Goal: Transaction & Acquisition: Download file/media

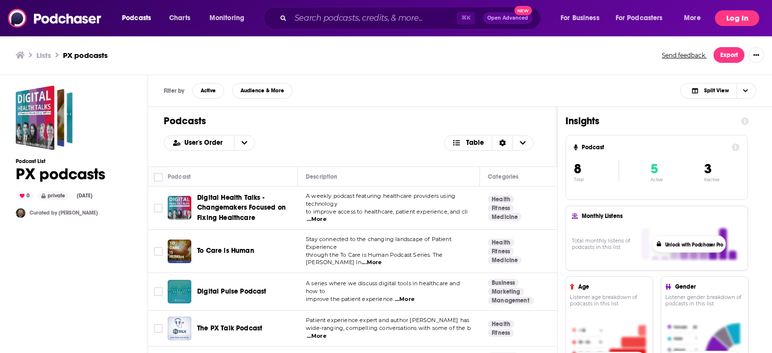
click at [733, 16] on button "Log In" at bounding box center [737, 18] width 44 height 16
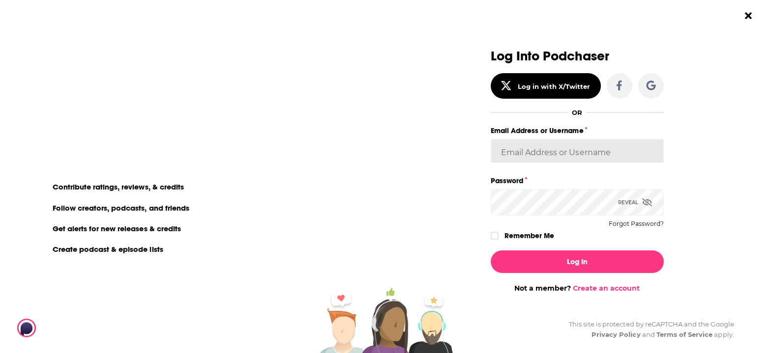
click at [578, 142] on input "Email Address or Username" at bounding box center [577, 152] width 173 height 27
click at [577, 141] on input "Email Address or Username" at bounding box center [577, 152] width 173 height 27
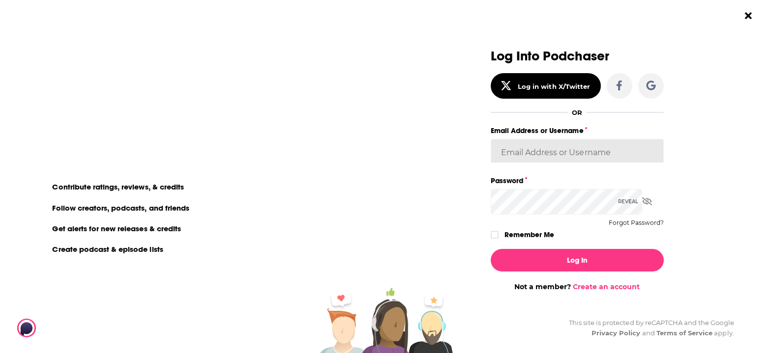
type input "vincegalloro"
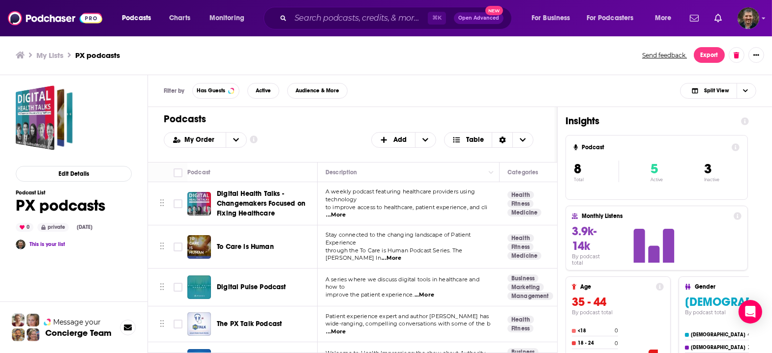
click at [513, 78] on div "Filter by Has Guests Active Audience & More Split View" at bounding box center [460, 91] width 624 height 32
click at [233, 137] on icon "open menu" at bounding box center [236, 140] width 6 height 7
click at [233, 137] on icon "close menu" at bounding box center [236, 140] width 6 height 7
click at [317, 136] on div "Podcasts Add My Order Customize Your List Order Select the “My Order” sort and …" at bounding box center [352, 134] width 409 height 55
click at [423, 138] on icon "+ Add" at bounding box center [425, 139] width 6 height 3
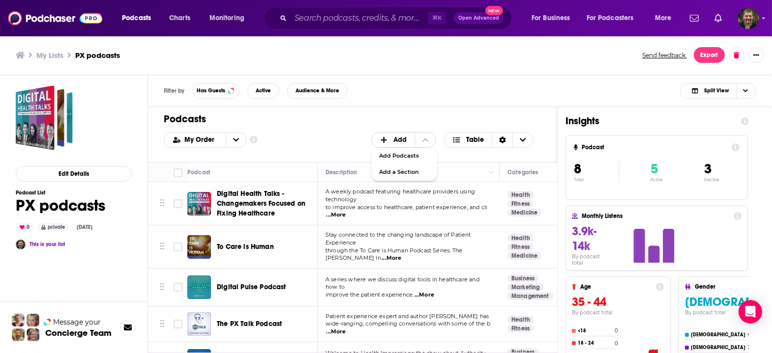
click at [423, 138] on icon "+ Add" at bounding box center [425, 139] width 6 height 3
click at [520, 138] on icon "Choose View" at bounding box center [523, 139] width 6 height 3
click at [477, 113] on h1 "Podcasts" at bounding box center [349, 119] width 370 height 12
click at [748, 88] on icon "Choose View" at bounding box center [745, 90] width 5 height 5
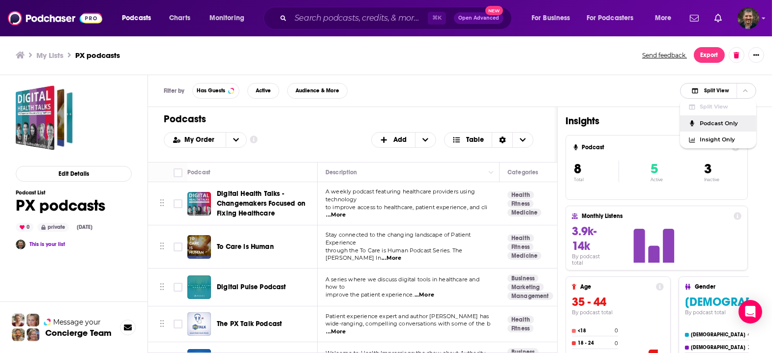
click at [734, 121] on span "Podcast Only" at bounding box center [723, 123] width 49 height 5
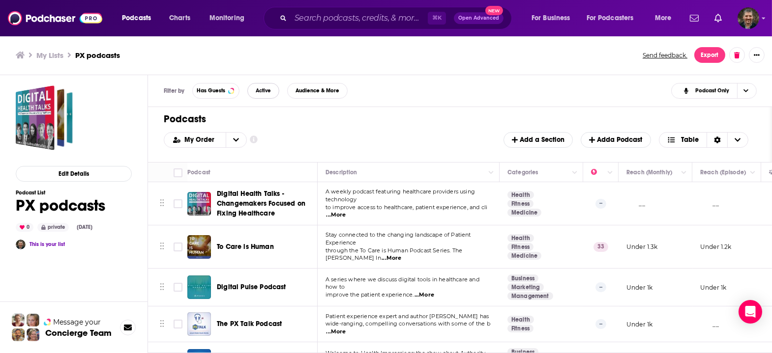
click at [256, 88] on span "Active" at bounding box center [263, 90] width 15 height 5
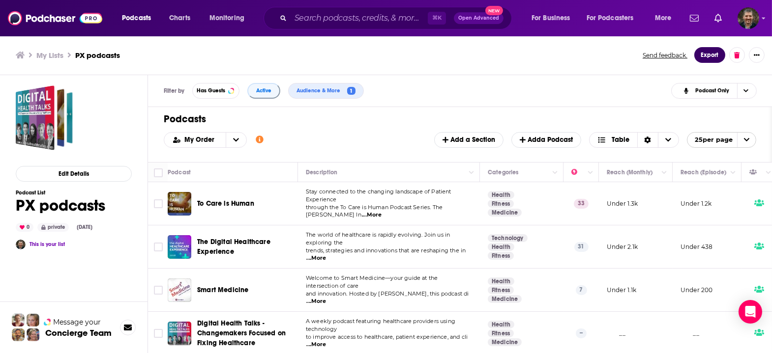
click at [713, 52] on button "Export" at bounding box center [709, 55] width 31 height 16
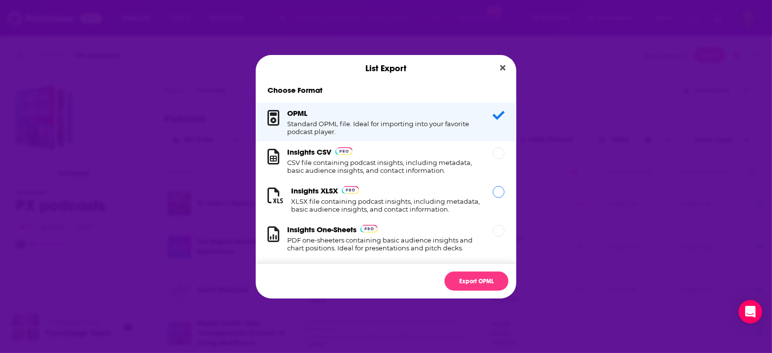
click at [492, 195] on div "Dialog" at bounding box center [498, 192] width 12 height 12
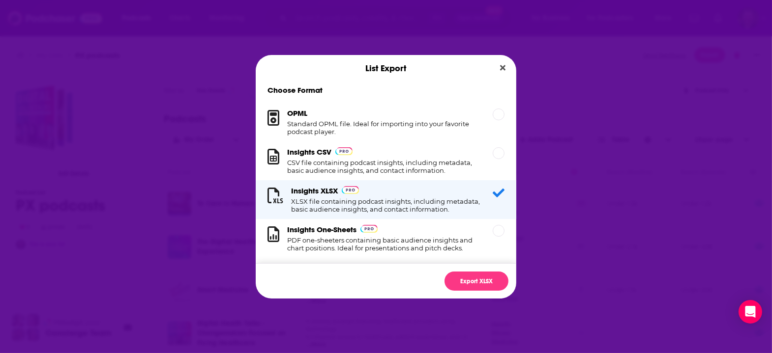
scroll to position [12, 0]
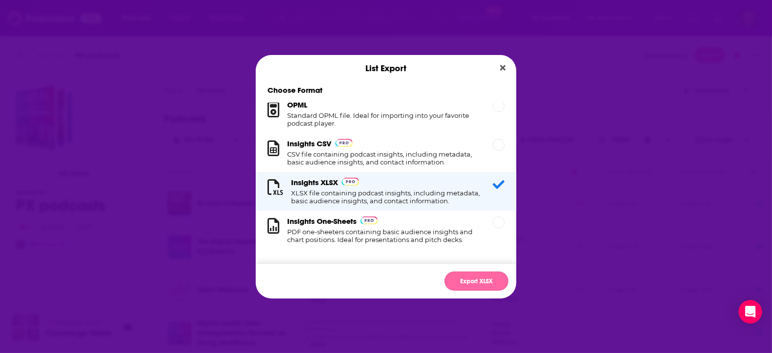
click at [450, 272] on button "Export XLSX" at bounding box center [476, 281] width 64 height 19
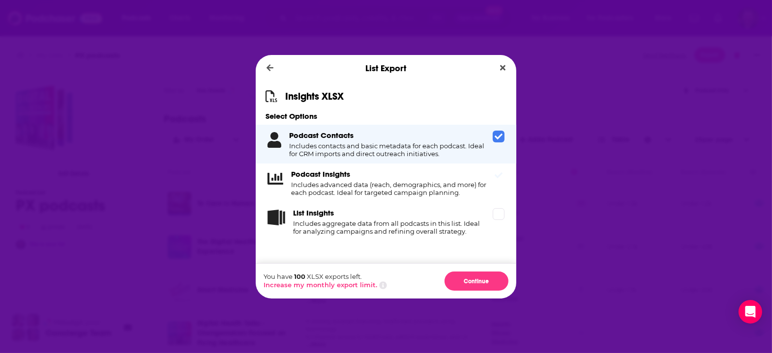
click at [494, 178] on icon "Dialog" at bounding box center [498, 176] width 8 height 6
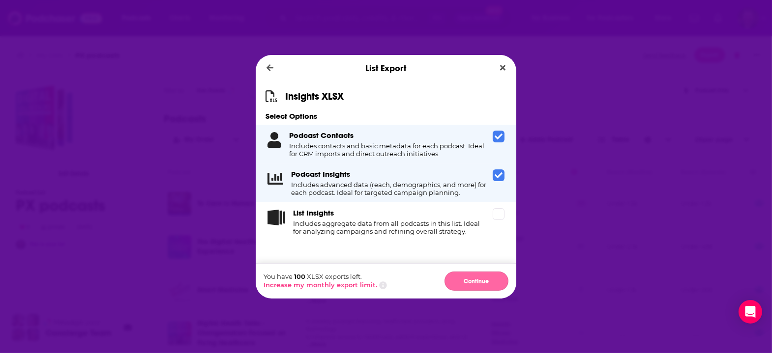
click at [468, 272] on button "Continue" at bounding box center [476, 281] width 64 height 19
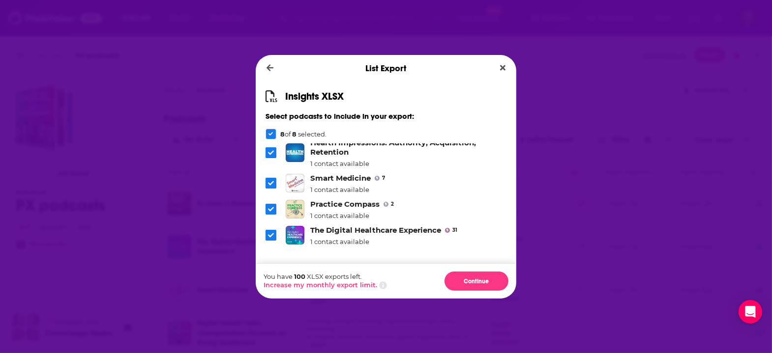
scroll to position [123, 0]
click at [500, 70] on icon "Close" at bounding box center [502, 67] width 5 height 5
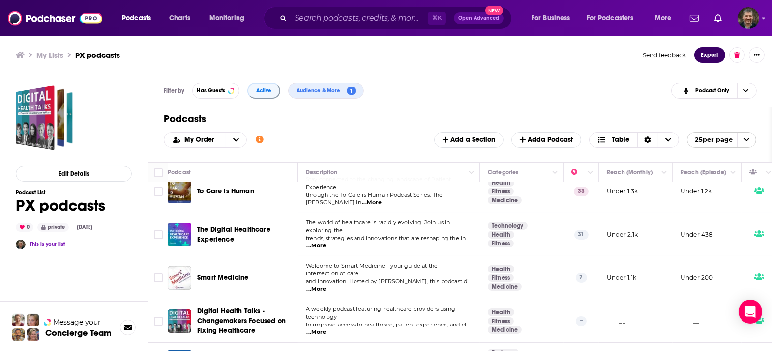
scroll to position [0, 0]
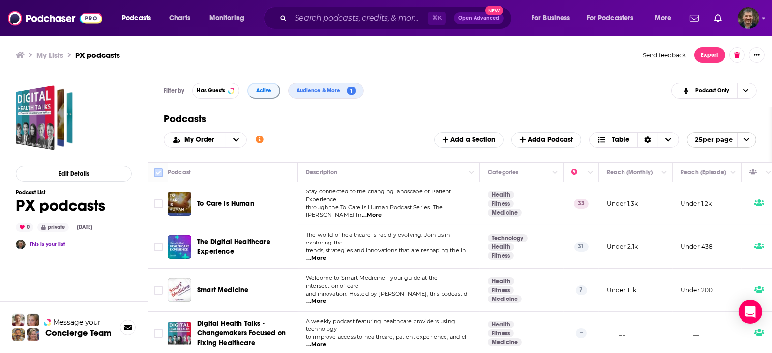
click at [154, 169] on input "Toggle select all" at bounding box center [158, 173] width 9 height 9
checkbox input "true"
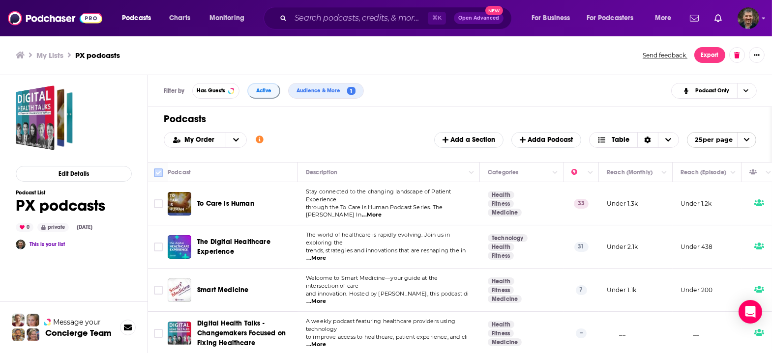
checkbox input "true"
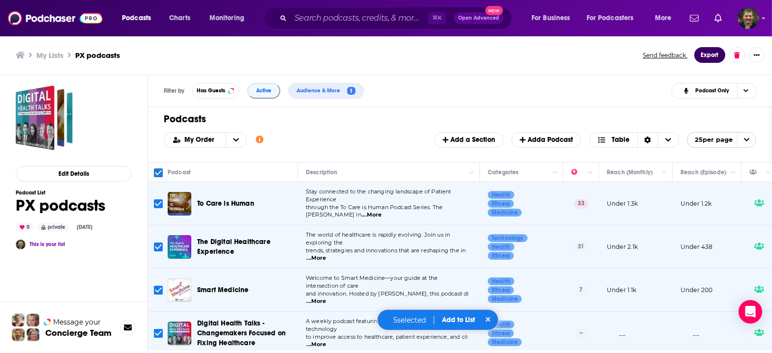
click at [714, 50] on button "Export" at bounding box center [709, 55] width 31 height 16
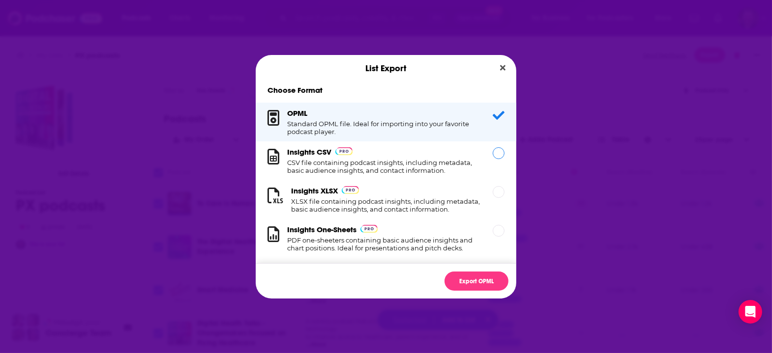
click at [492, 159] on div "Dialog" at bounding box center [498, 153] width 12 height 12
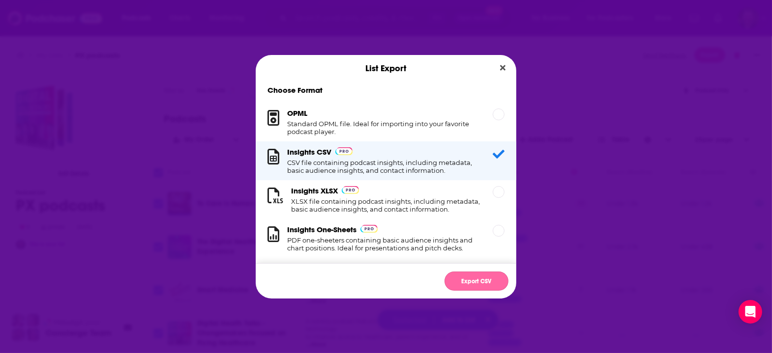
click at [454, 272] on button "Export CSV" at bounding box center [476, 281] width 64 height 19
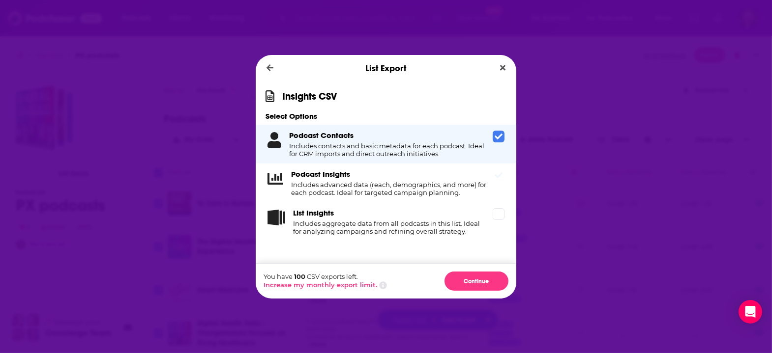
click at [494, 178] on icon "Dialog" at bounding box center [498, 176] width 8 height 6
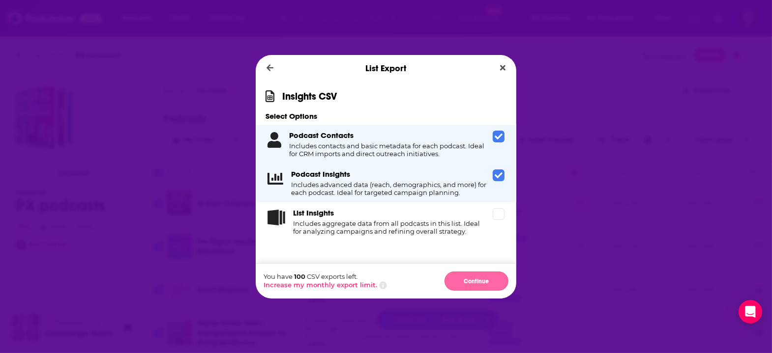
click at [471, 275] on button "Continue" at bounding box center [476, 281] width 64 height 19
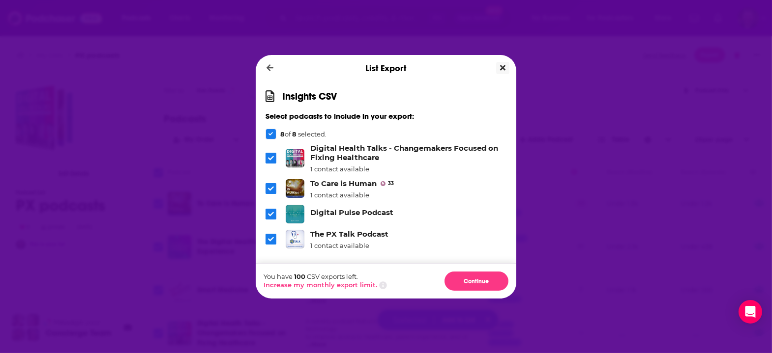
click at [500, 72] on icon "Close" at bounding box center [502, 68] width 5 height 8
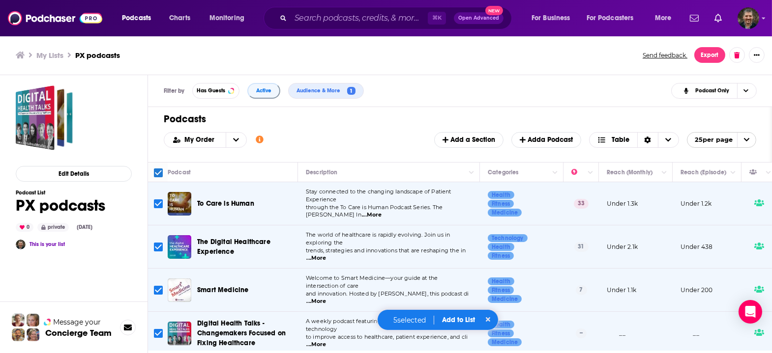
click at [450, 323] on button "Add to List" at bounding box center [458, 320] width 49 height 8
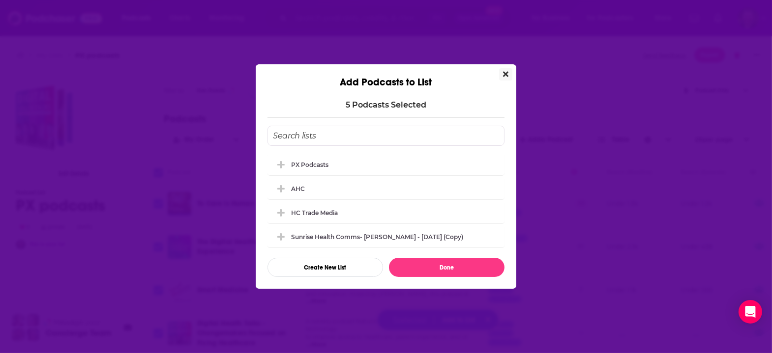
click at [503, 78] on icon "Close" at bounding box center [505, 74] width 5 height 8
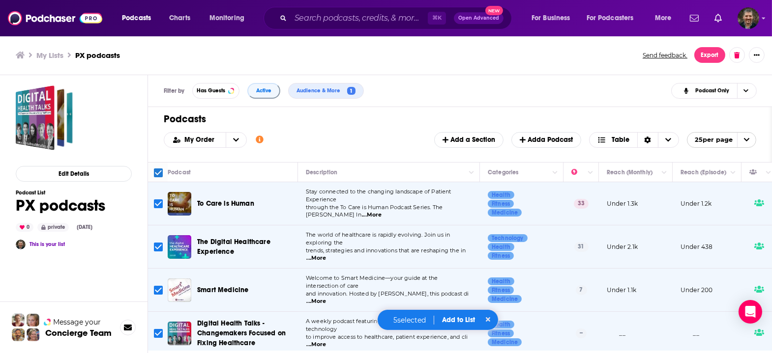
click at [412, 117] on div "Podcasts Add My Order Customize Your List Order Select the “My Order” sort and …" at bounding box center [460, 134] width 624 height 55
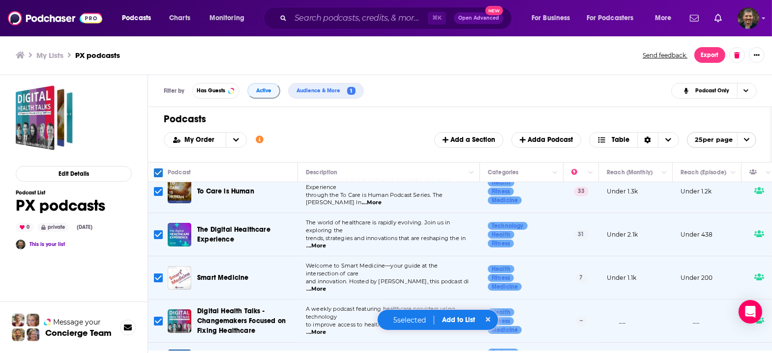
click at [154, 169] on input "Toggle select all" at bounding box center [158, 173] width 9 height 9
checkbox input "false"
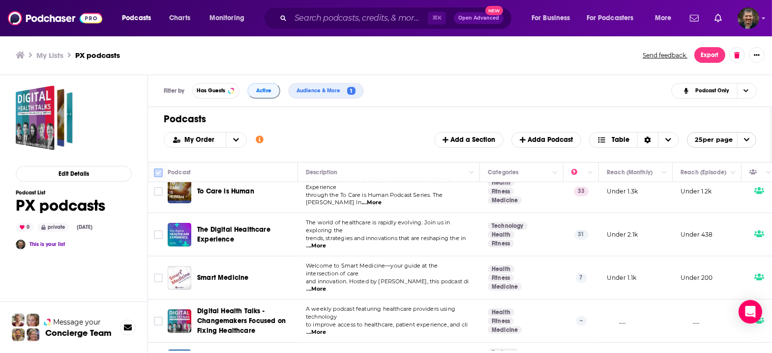
checkbox input "false"
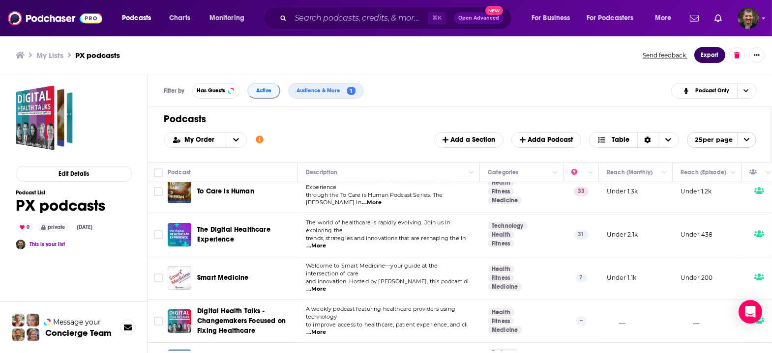
click at [719, 53] on button "Export" at bounding box center [709, 55] width 31 height 16
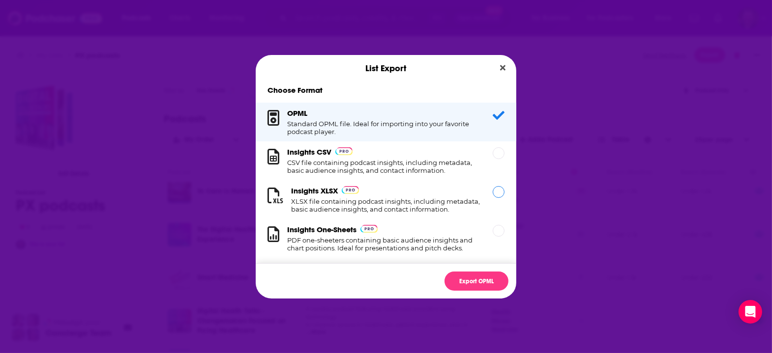
click at [492, 198] on div "Dialog" at bounding box center [498, 192] width 12 height 12
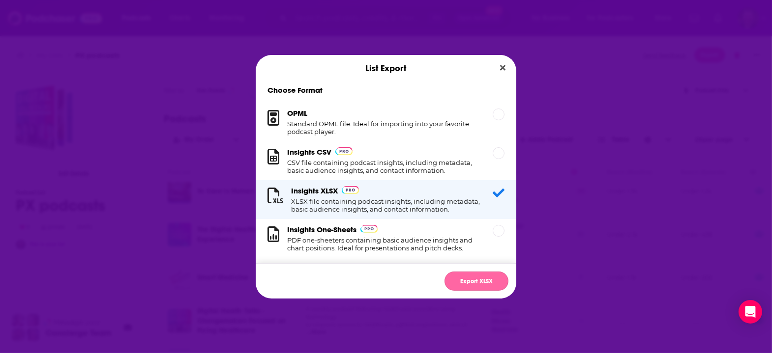
click at [469, 272] on button "Export XLSX" at bounding box center [476, 281] width 64 height 19
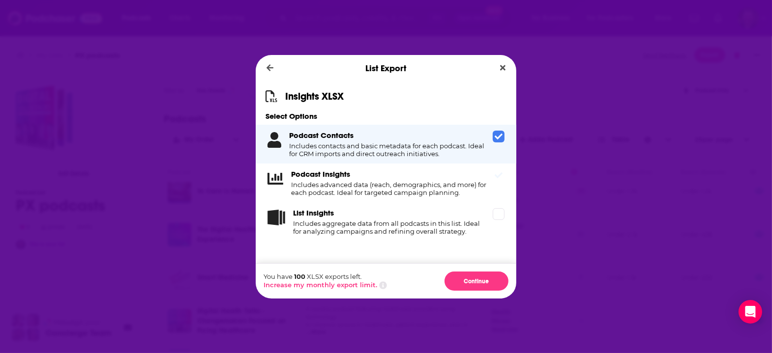
click at [494, 178] on icon "Dialog" at bounding box center [498, 176] width 8 height 6
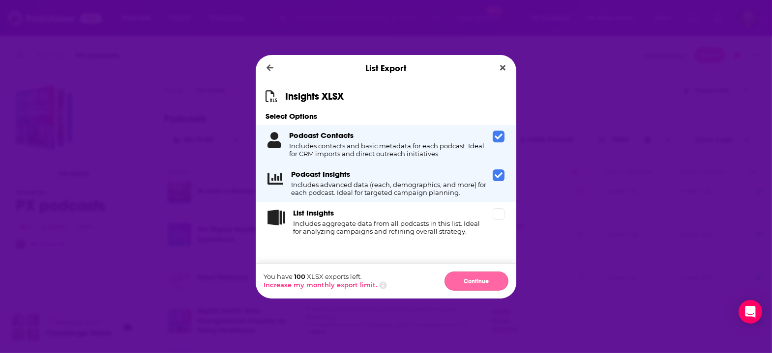
click at [466, 272] on button "Continue" at bounding box center [476, 281] width 64 height 19
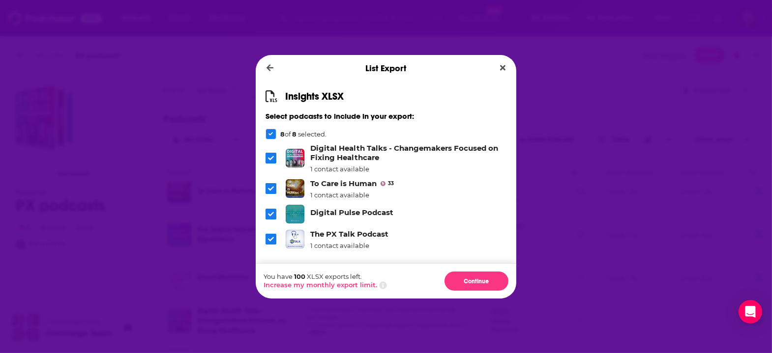
click at [276, 216] on span "Dialog" at bounding box center [270, 214] width 11 height 11
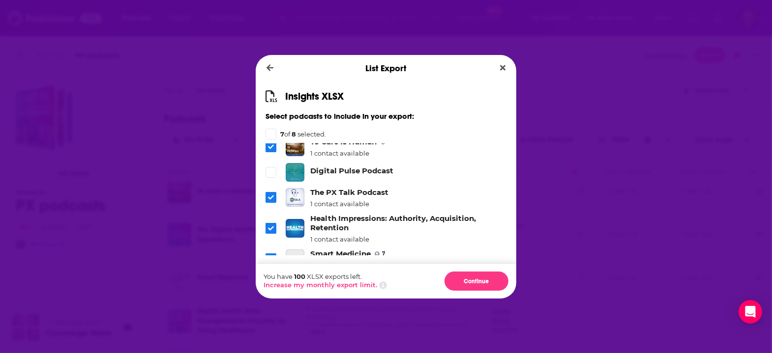
scroll to position [49, 0]
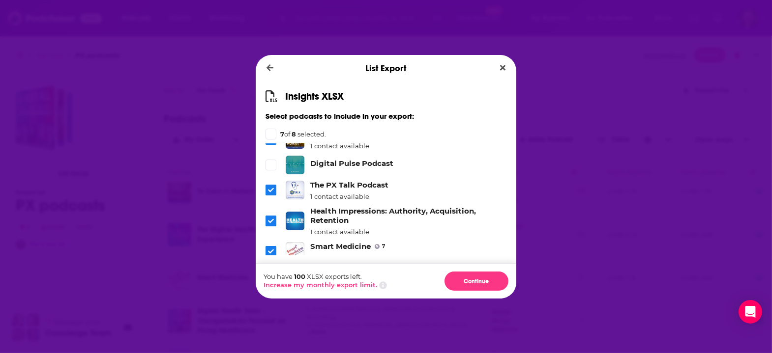
click at [274, 193] on icon "Dialog" at bounding box center [271, 190] width 6 height 4
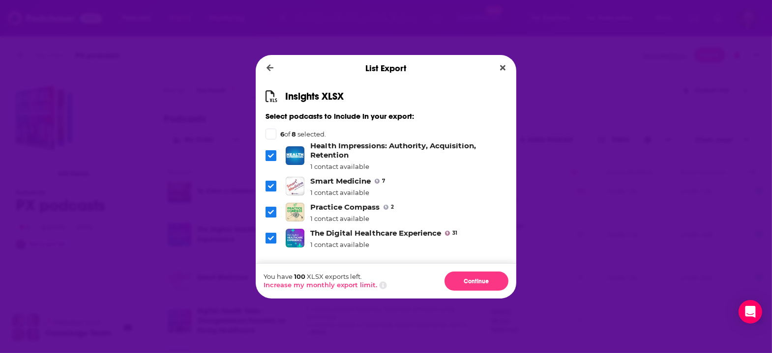
scroll to position [117, 0]
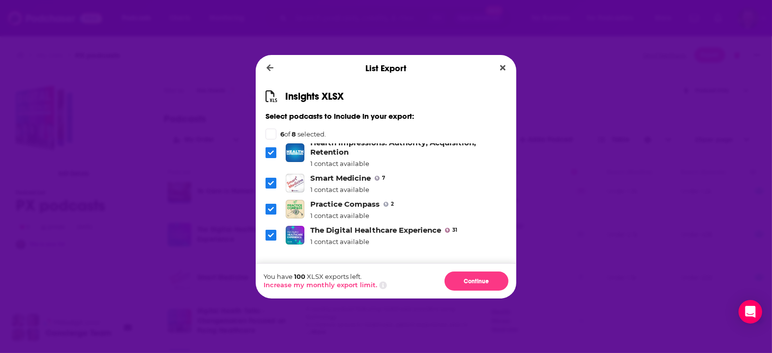
click at [274, 211] on icon "Dialog" at bounding box center [271, 209] width 6 height 6
click at [445, 272] on button "Continue" at bounding box center [476, 281] width 64 height 19
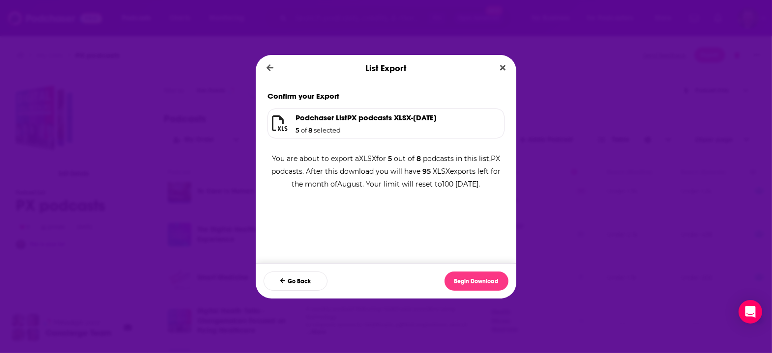
click at [408, 122] on h1 "Podchaser List PX podcasts XLSX - [DATE]" at bounding box center [365, 117] width 141 height 9
click at [463, 272] on button "Begin Download" at bounding box center [476, 281] width 64 height 19
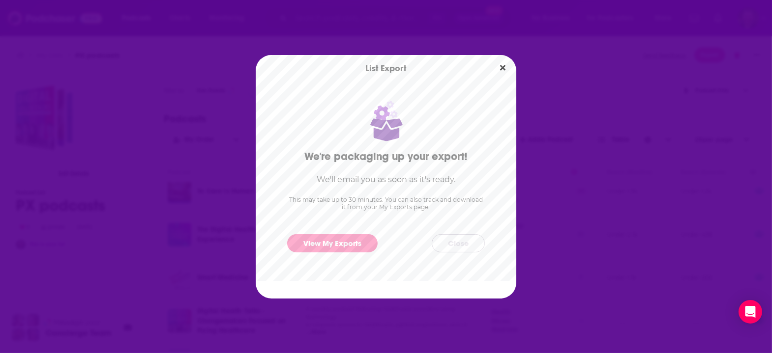
click at [441, 245] on button "Close" at bounding box center [458, 243] width 53 height 18
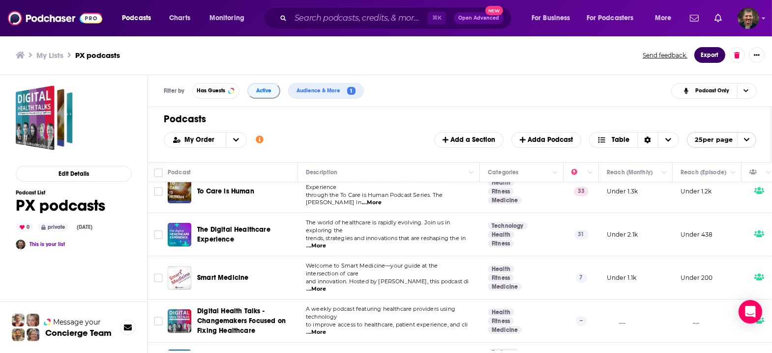
scroll to position [12, 0]
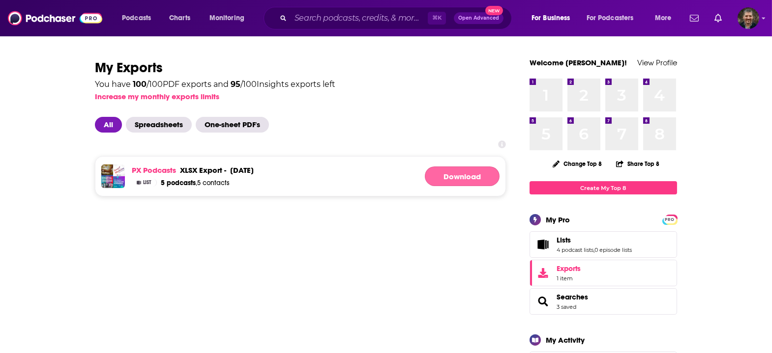
click at [425, 167] on link "Download" at bounding box center [462, 177] width 75 height 20
